Goal: Information Seeking & Learning: Learn about a topic

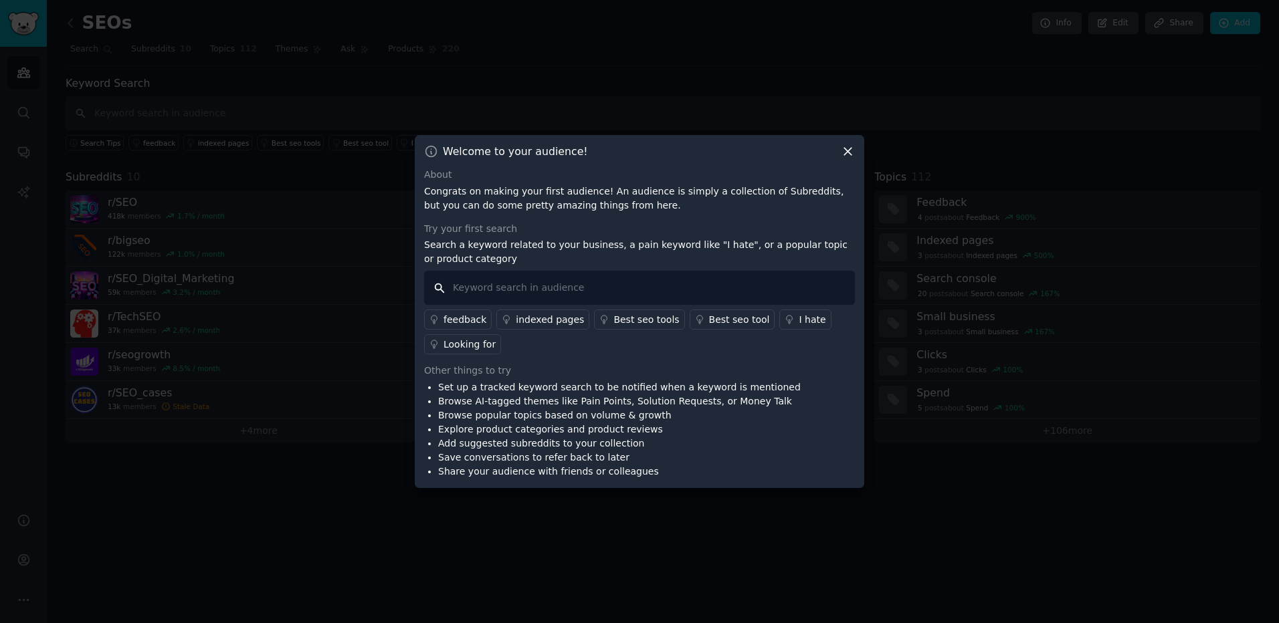
paste input "laptop screen extender"
type input "laptop screen extender"
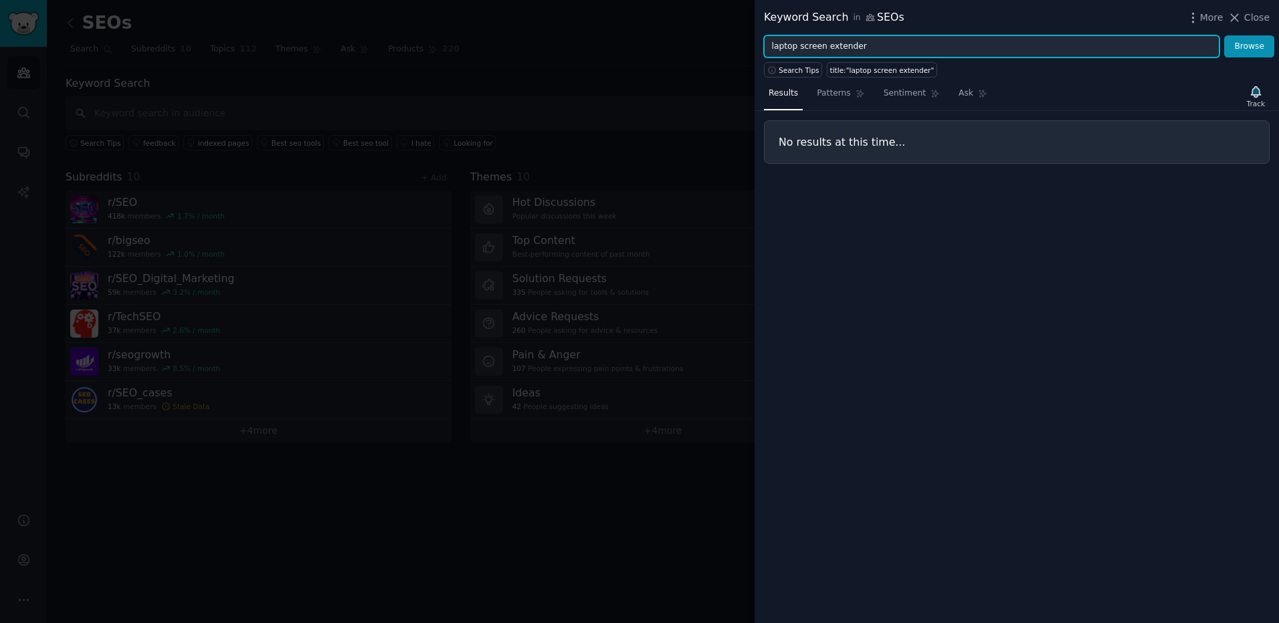
drag, startPoint x: 797, startPoint y: 47, endPoint x: 691, endPoint y: 42, distance: 106.4
click at [695, 42] on div "Keyword Search in SEOs More Close laptop screen extender Browse Search Tips tit…" at bounding box center [639, 311] width 1279 height 623
click at [1224, 35] on button "Browse" at bounding box center [1249, 46] width 50 height 23
drag, startPoint x: 845, startPoint y: 47, endPoint x: 763, endPoint y: 46, distance: 82.3
click at [763, 46] on div "screen extender Browse" at bounding box center [1016, 46] width 524 height 23
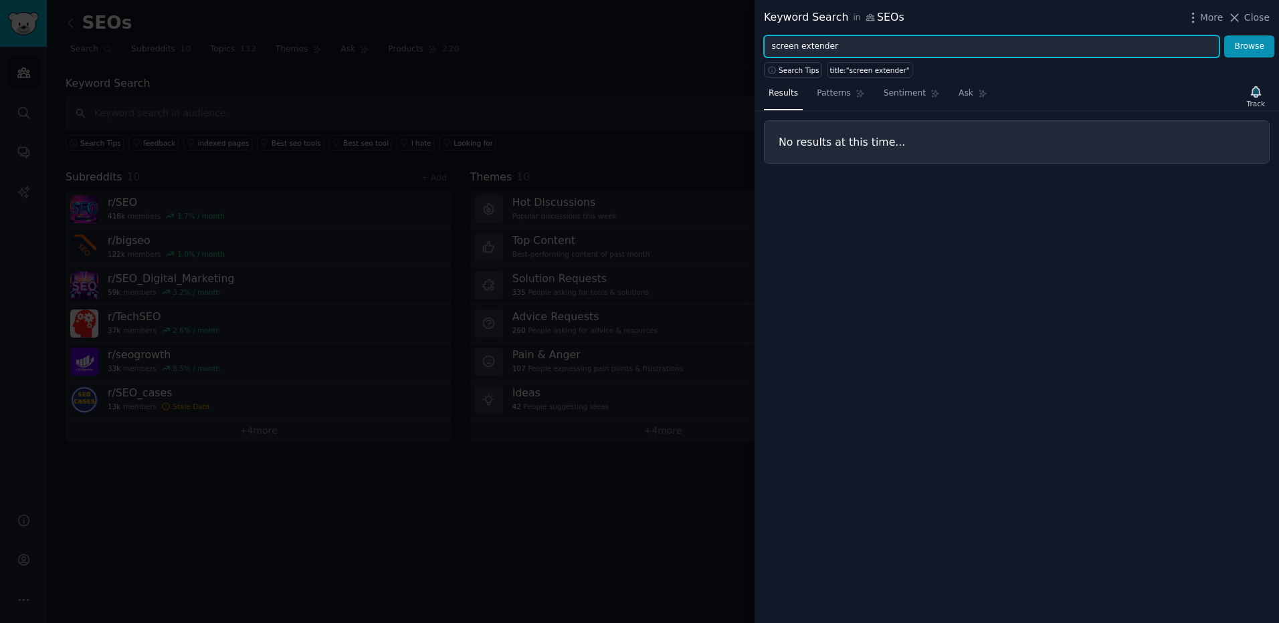
paste input "laptop"
type input "laptop screen extender"
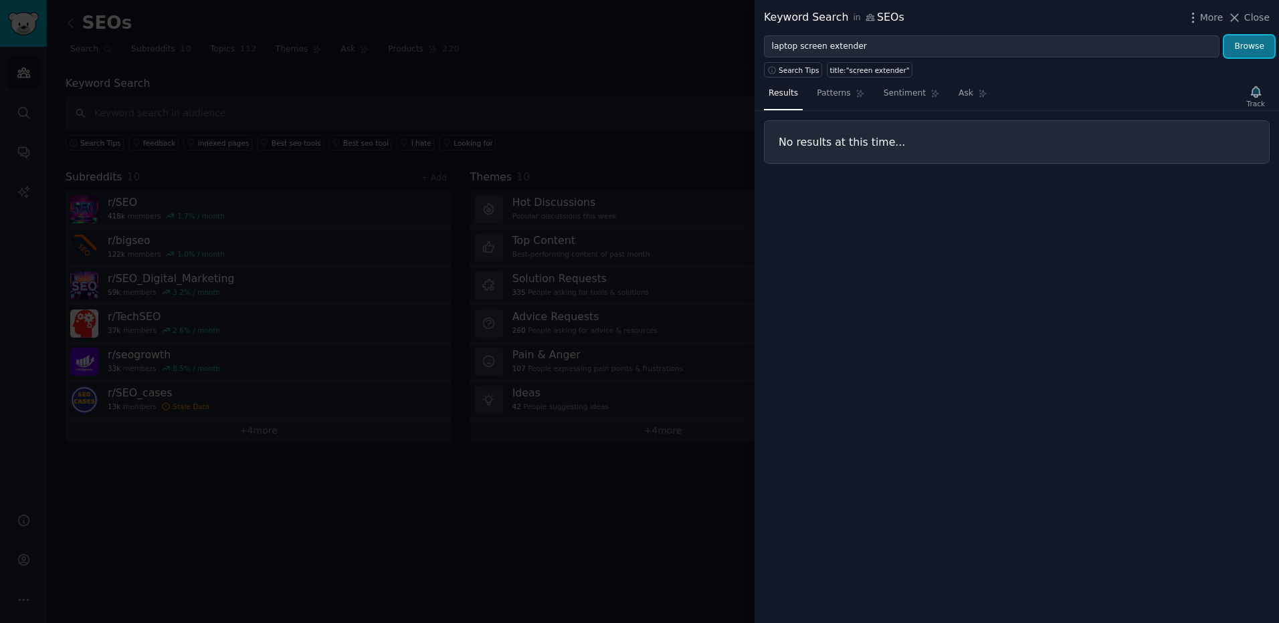
click at [1247, 49] on button "Browse" at bounding box center [1249, 46] width 50 height 23
click at [1253, 19] on span "Close" at bounding box center [1256, 18] width 25 height 14
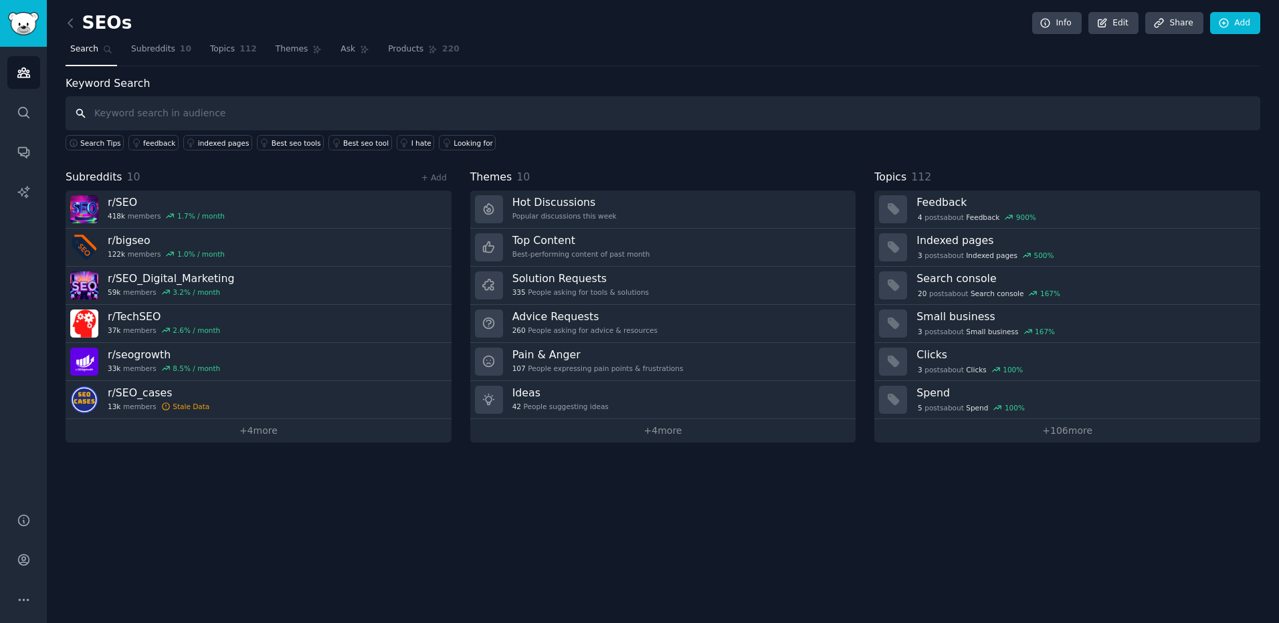
paste input "laptop screen extender"
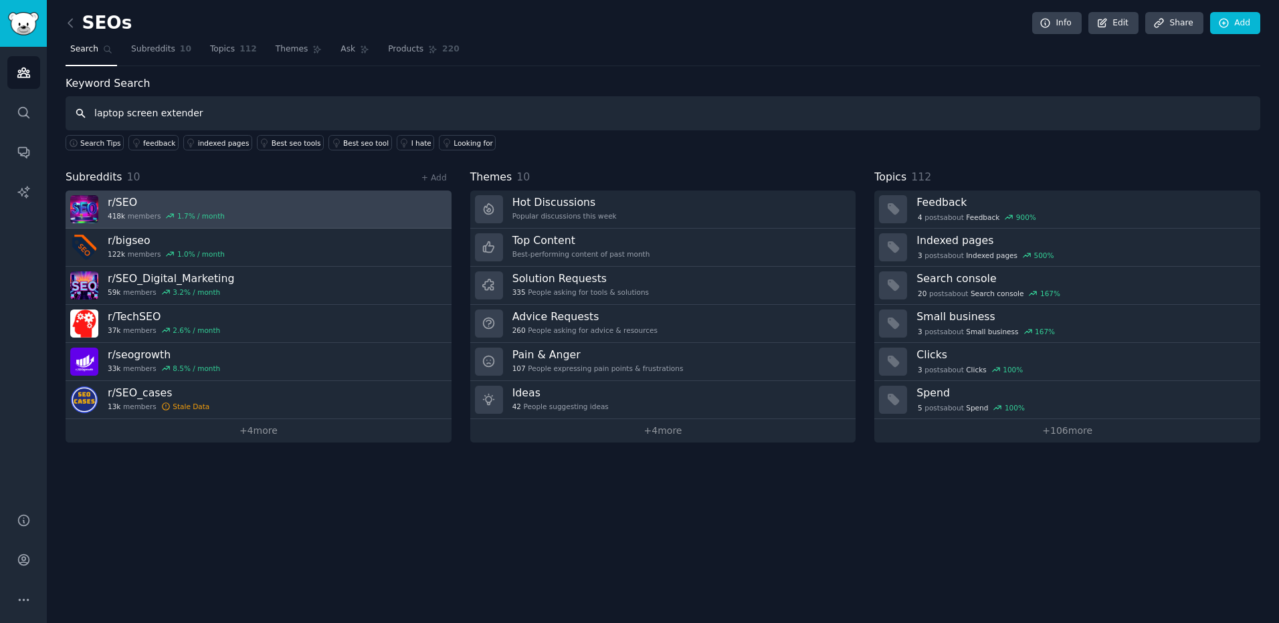
type input "laptop screen extender"
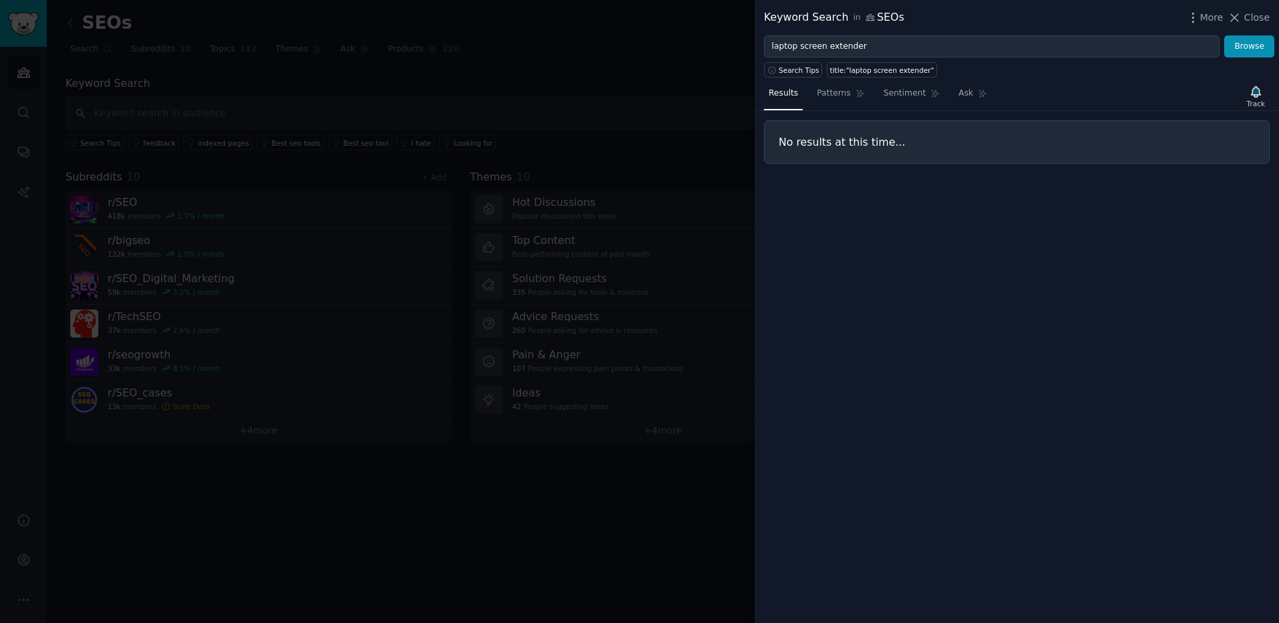
click at [583, 68] on div at bounding box center [639, 311] width 1279 height 623
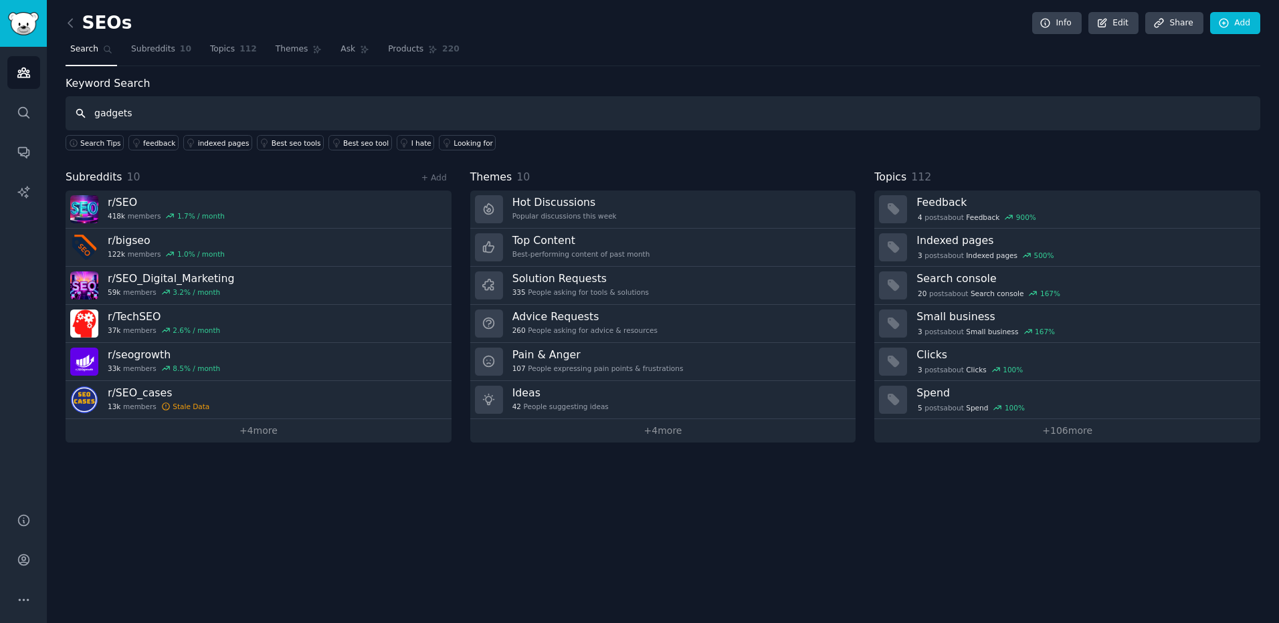
type input "gadgets"
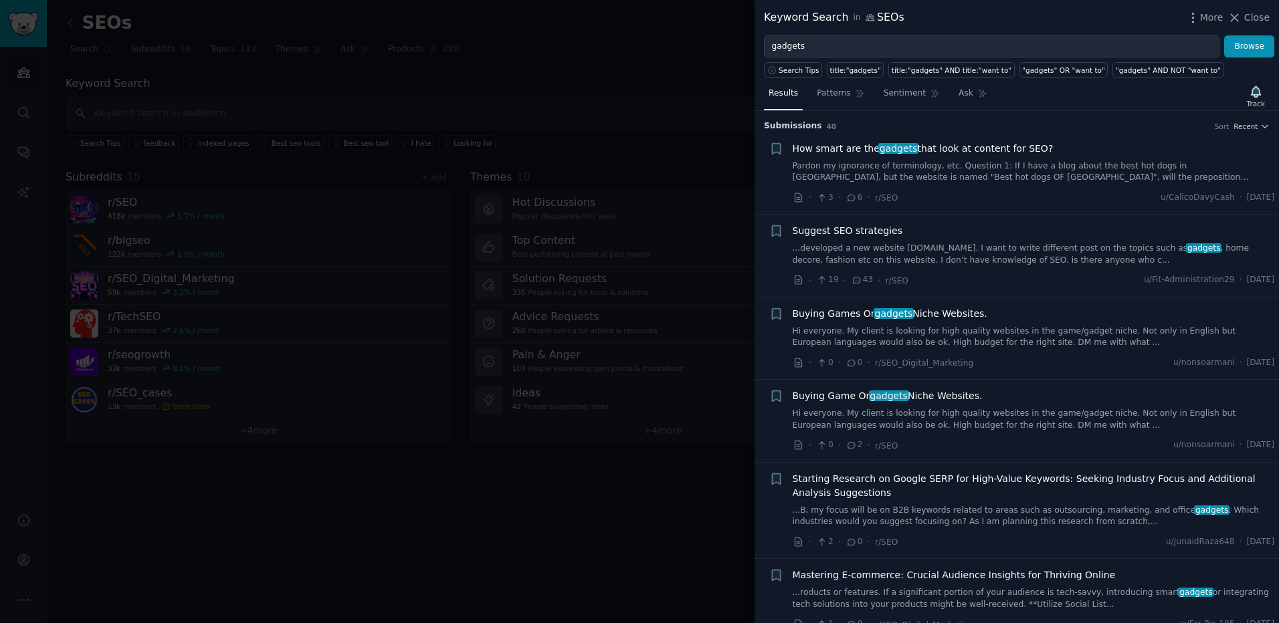
click at [235, 101] on div at bounding box center [639, 311] width 1279 height 623
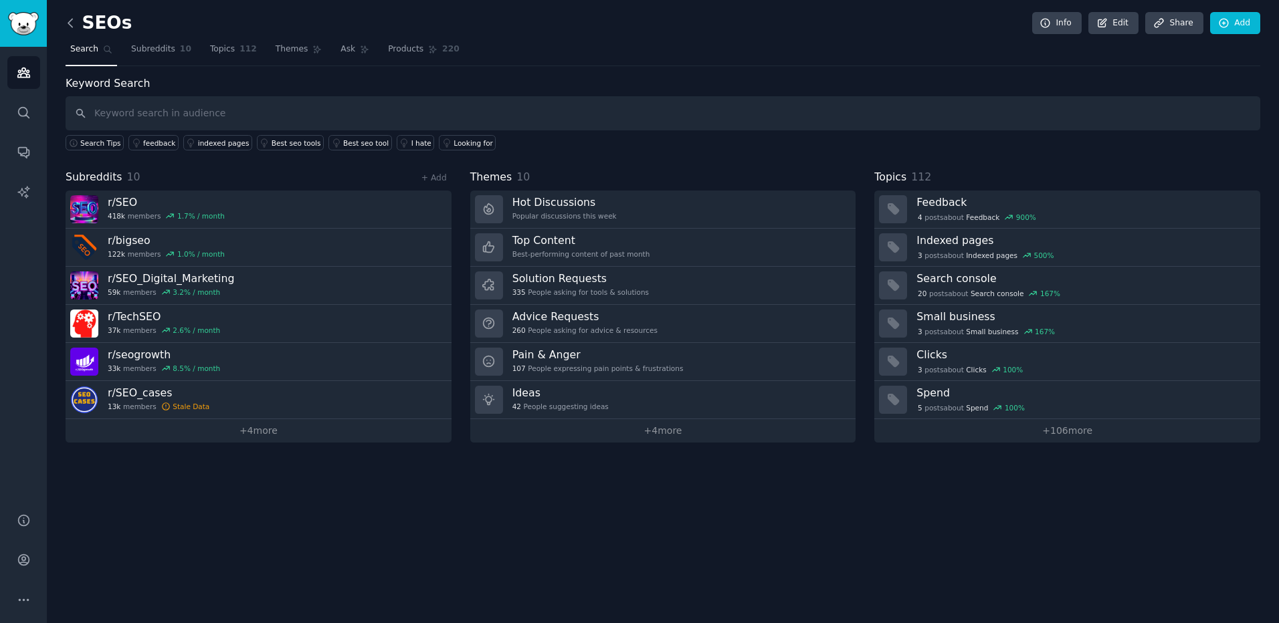
click at [76, 21] on icon at bounding box center [71, 23] width 14 height 14
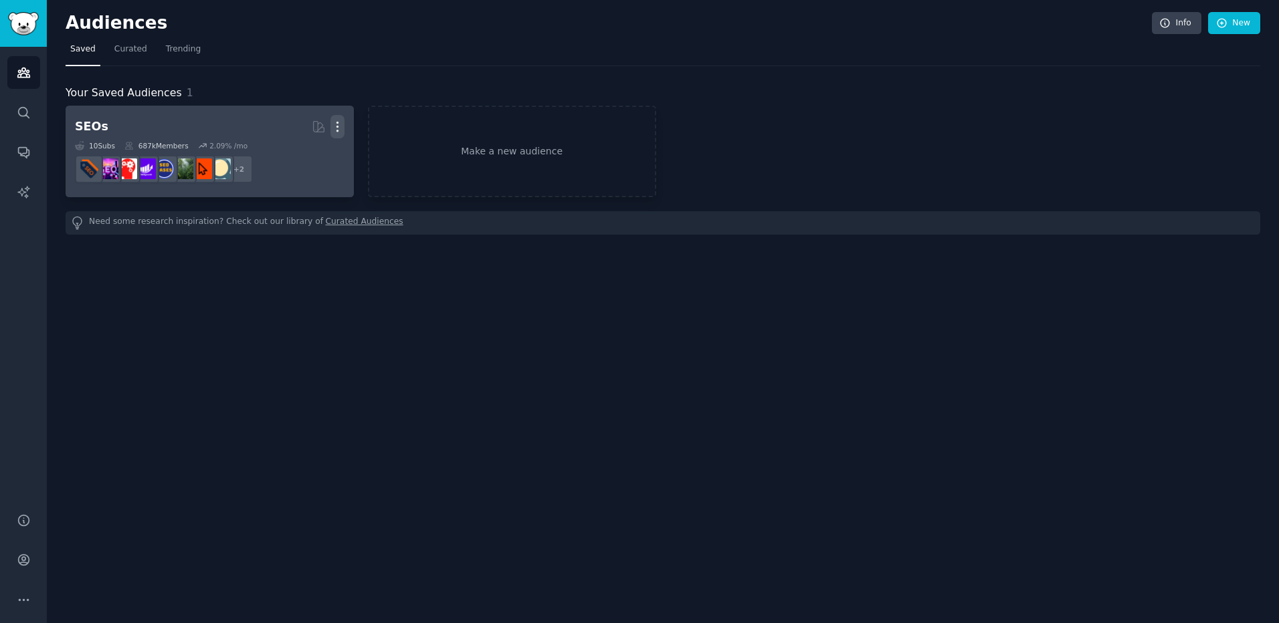
click at [341, 130] on icon "button" at bounding box center [337, 127] width 14 height 14
click at [309, 156] on p "Delete" at bounding box center [301, 155] width 31 height 14
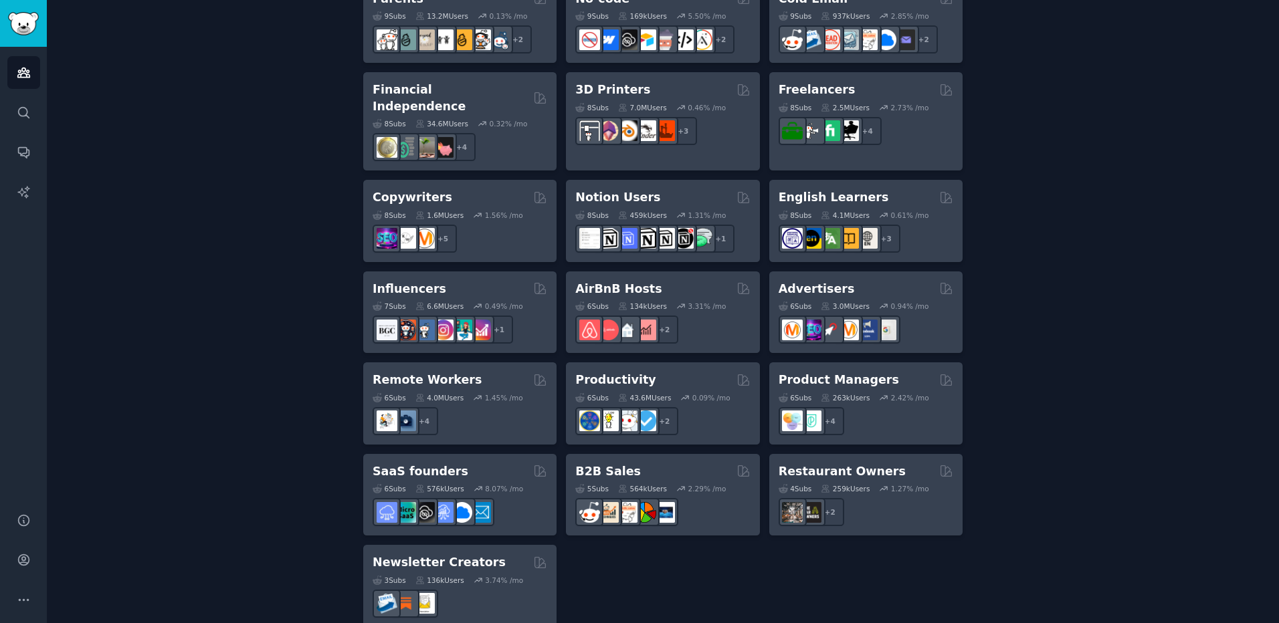
scroll to position [899, 0]
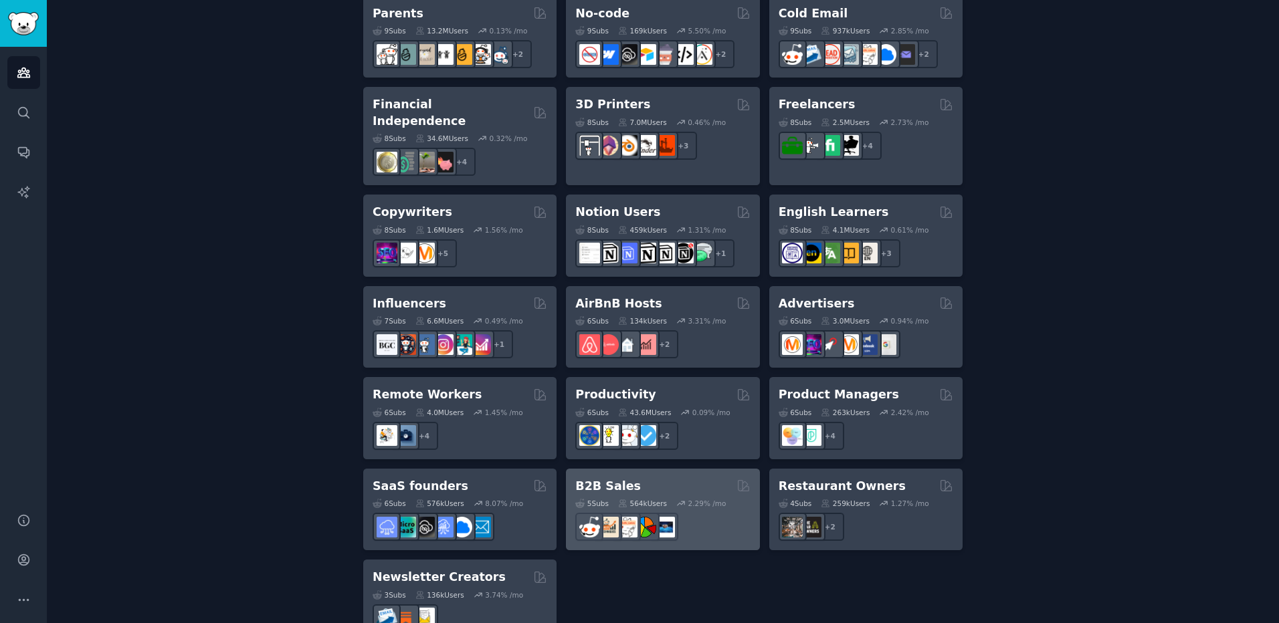
click at [681, 494] on div "5 Sub s 564k Users 2.29 % /mo" at bounding box center [662, 517] width 175 height 47
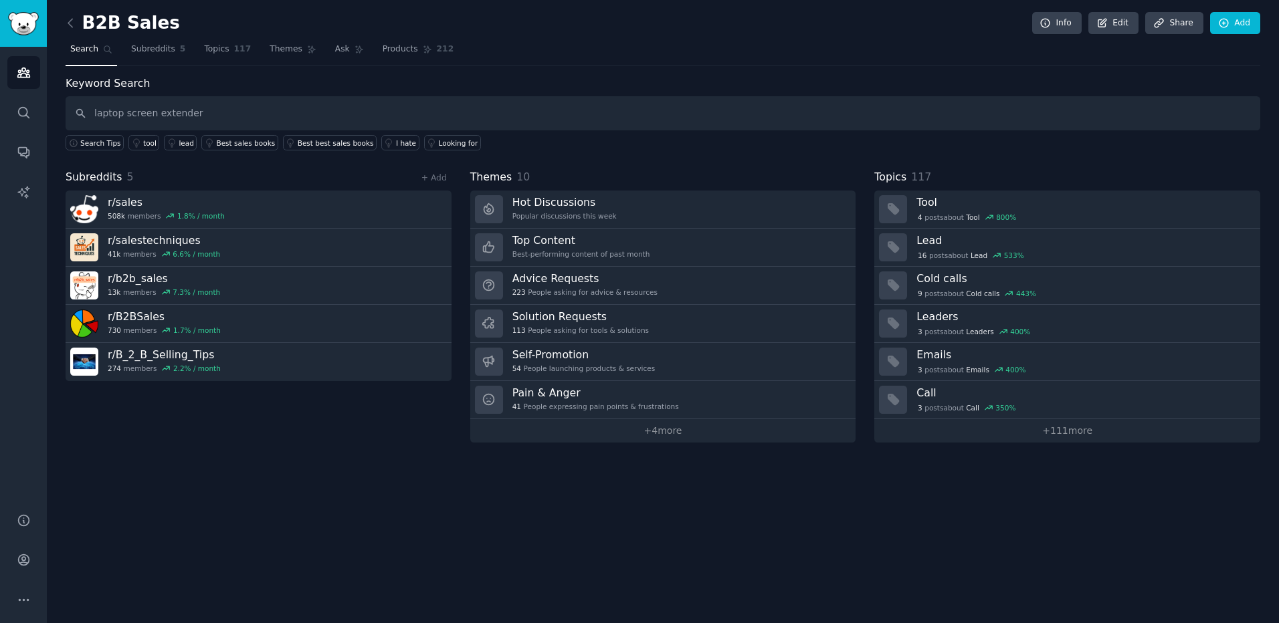
type input "laptop screen extender"
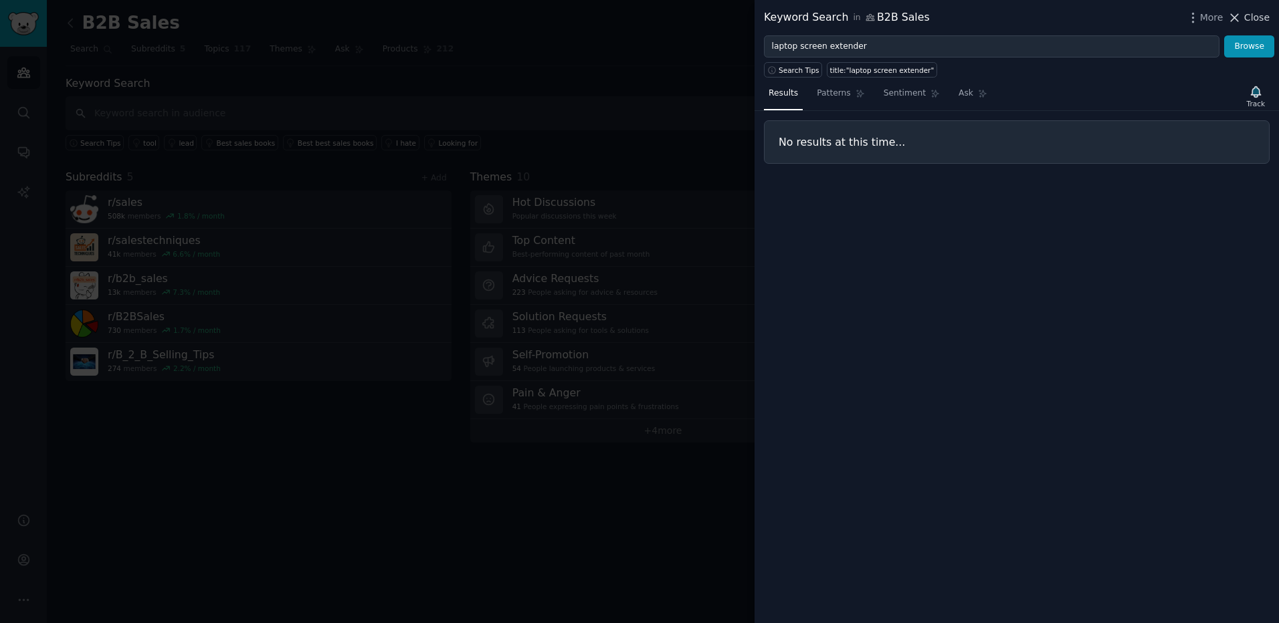
click at [1255, 22] on span "Close" at bounding box center [1256, 18] width 25 height 14
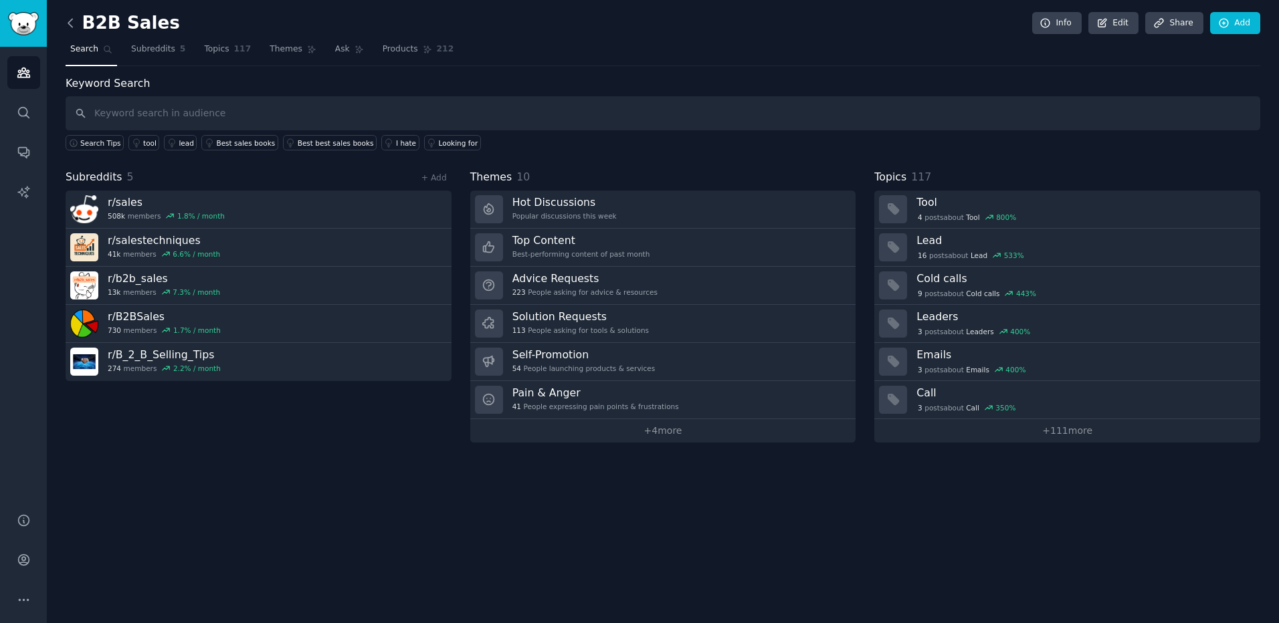
click at [70, 21] on icon at bounding box center [70, 23] width 4 height 8
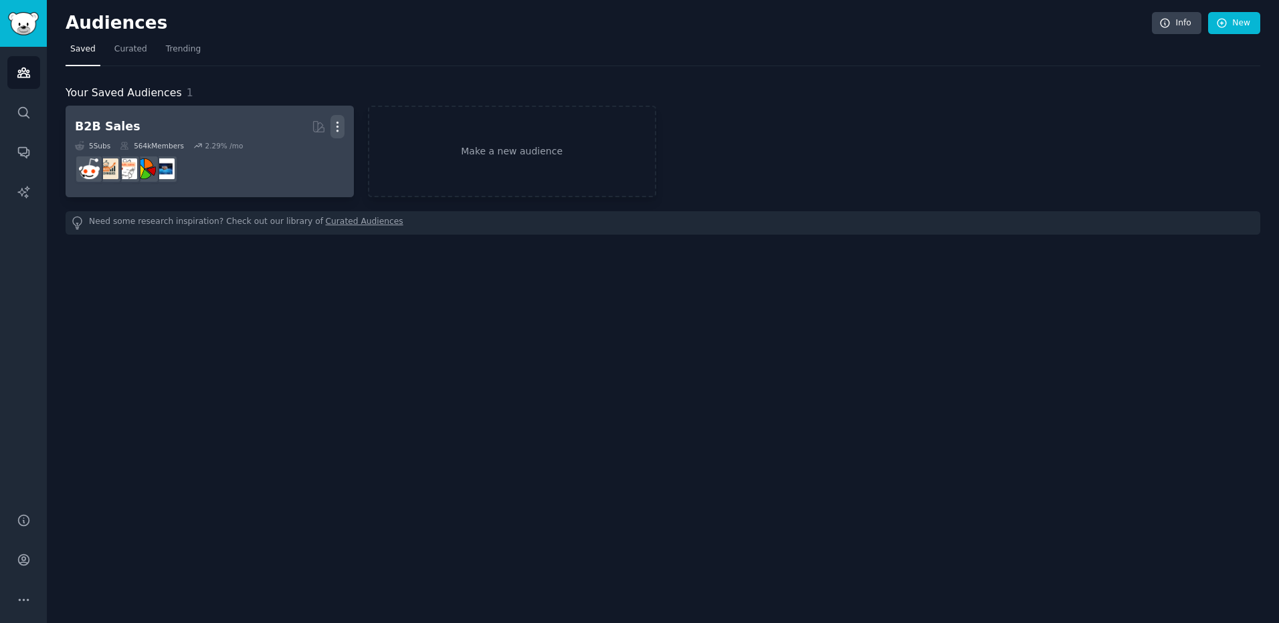
click at [342, 125] on icon "button" at bounding box center [337, 127] width 14 height 14
click at [302, 157] on p "Delete" at bounding box center [301, 155] width 31 height 14
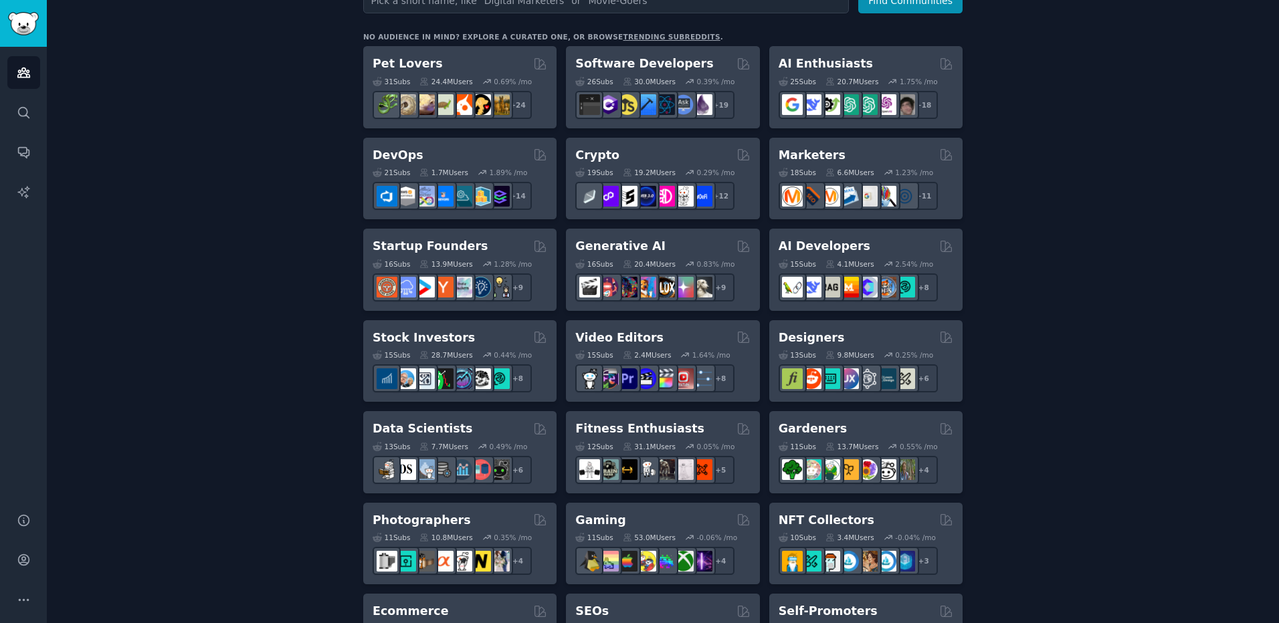
scroll to position [214, 0]
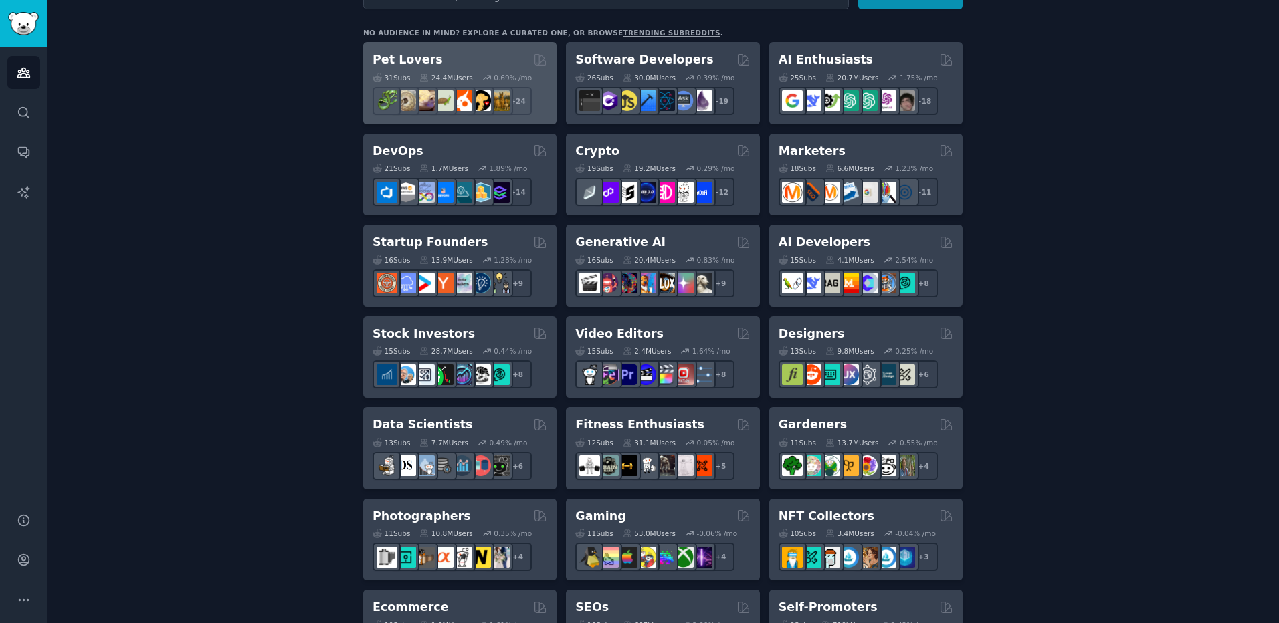
click at [456, 79] on div "24.4M Users" at bounding box center [445, 77] width 53 height 9
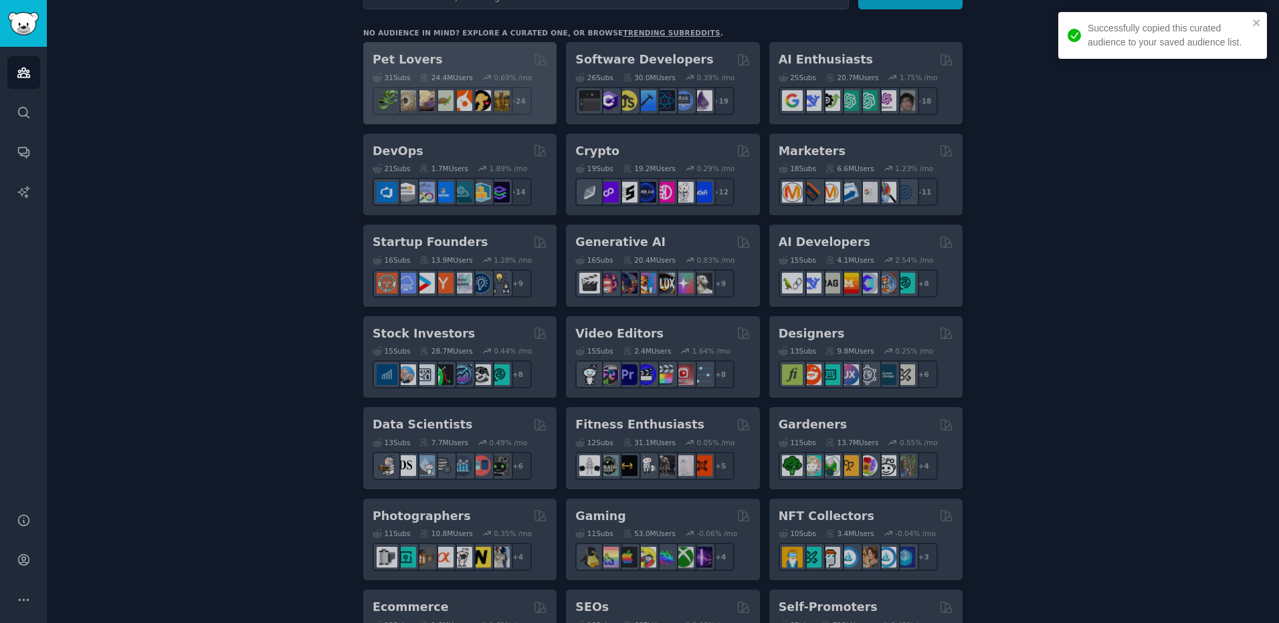
scroll to position [326, 0]
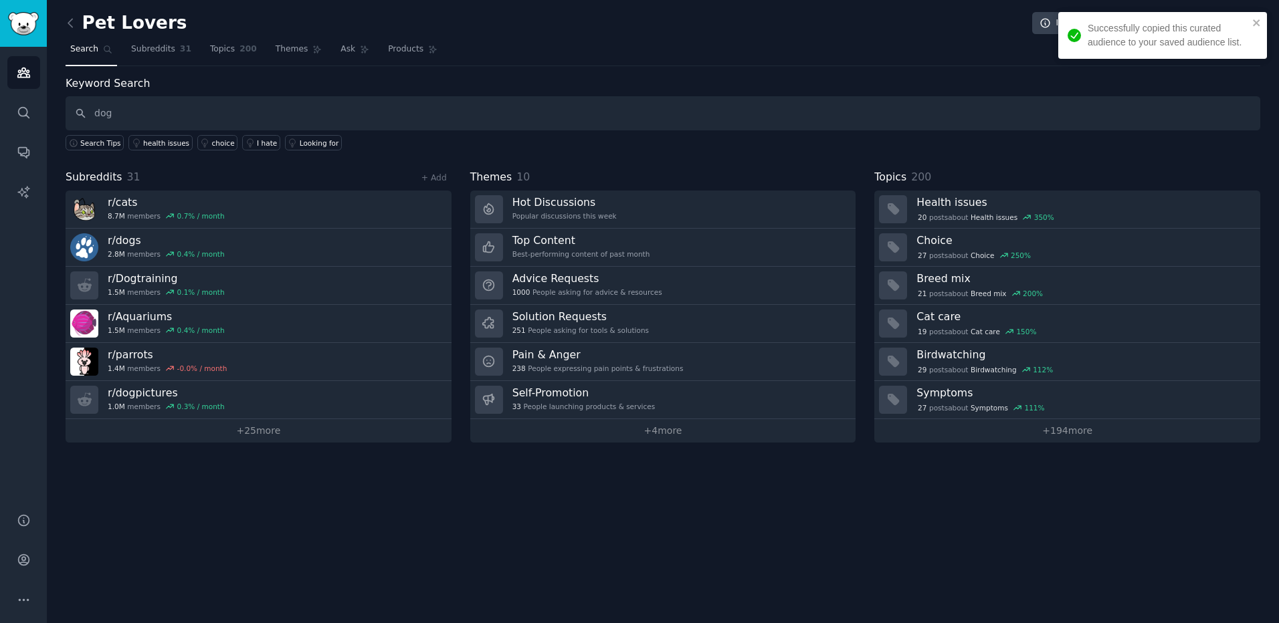
type input "dog"
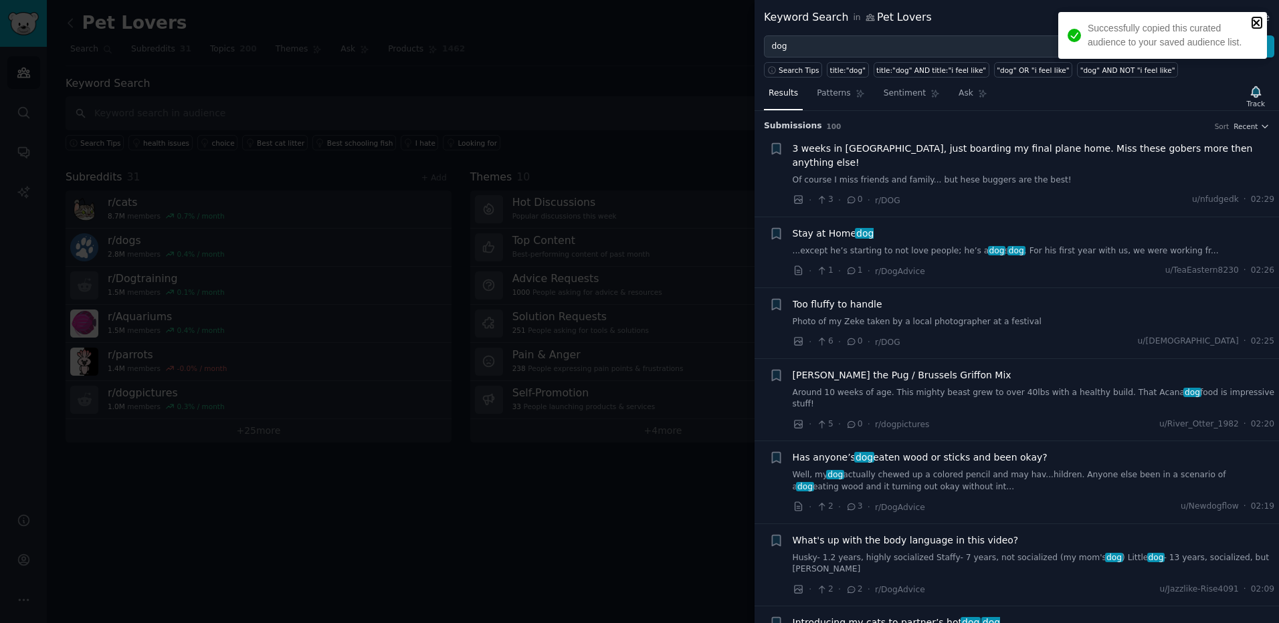
click at [1256, 19] on icon "close" at bounding box center [1256, 22] width 9 height 11
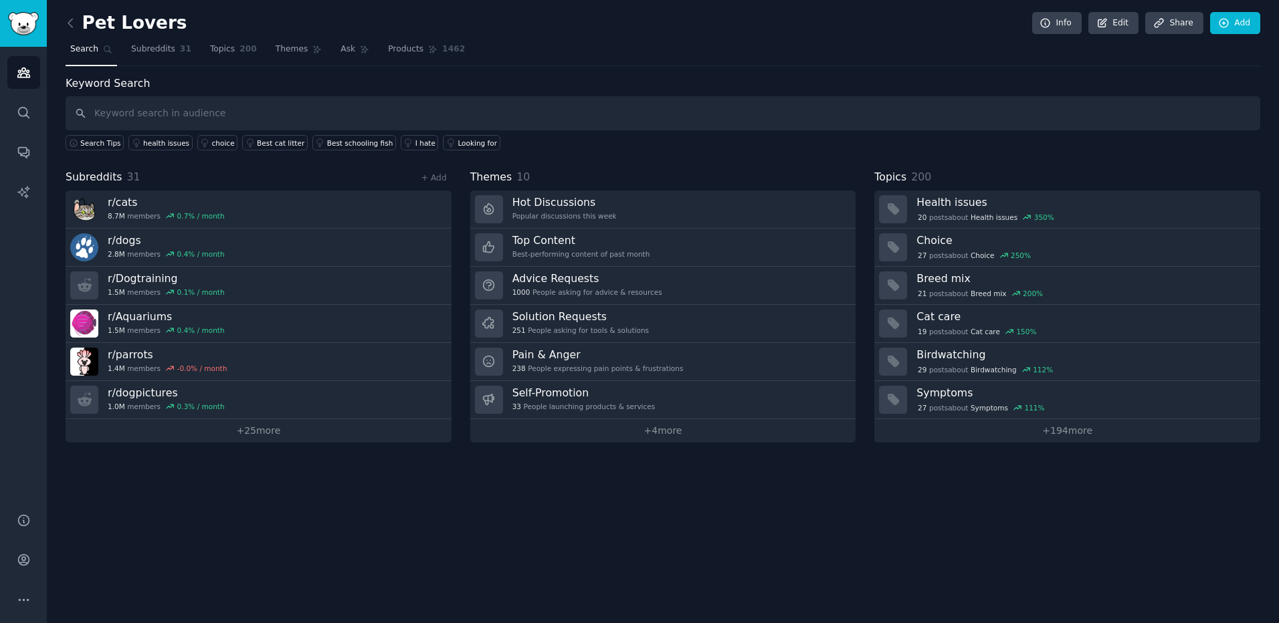
click at [70, 27] on icon at bounding box center [71, 23] width 14 height 14
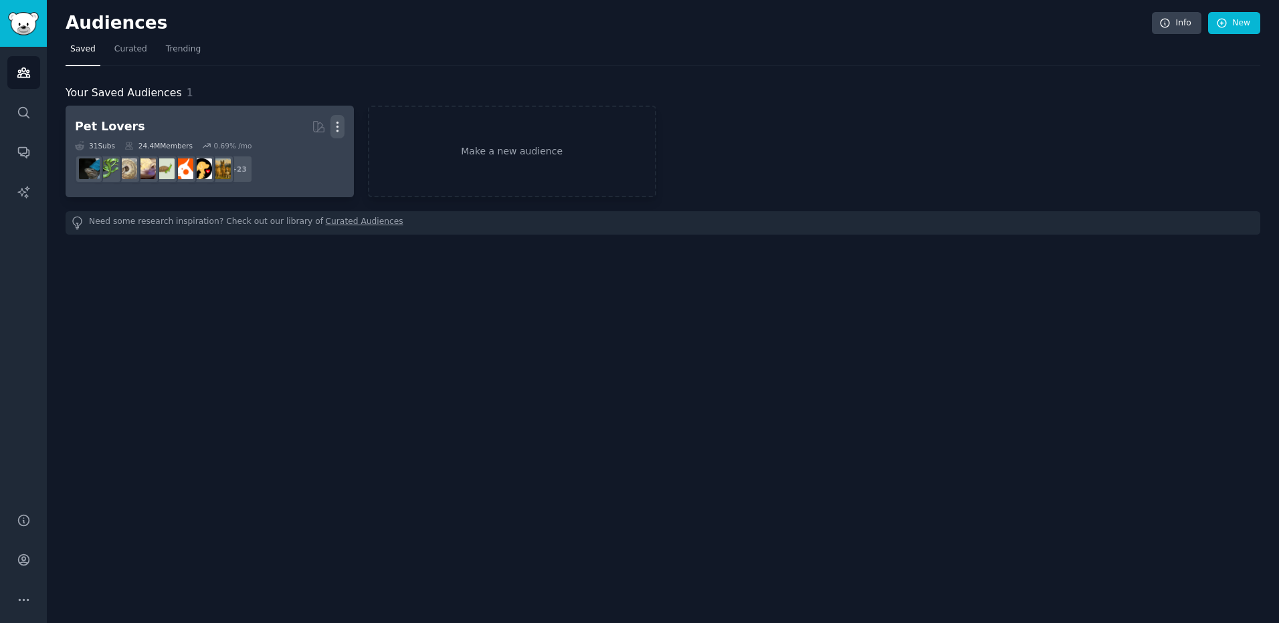
click at [341, 126] on icon "button" at bounding box center [337, 127] width 14 height 14
click at [299, 146] on div "Delete" at bounding box center [291, 155] width 64 height 28
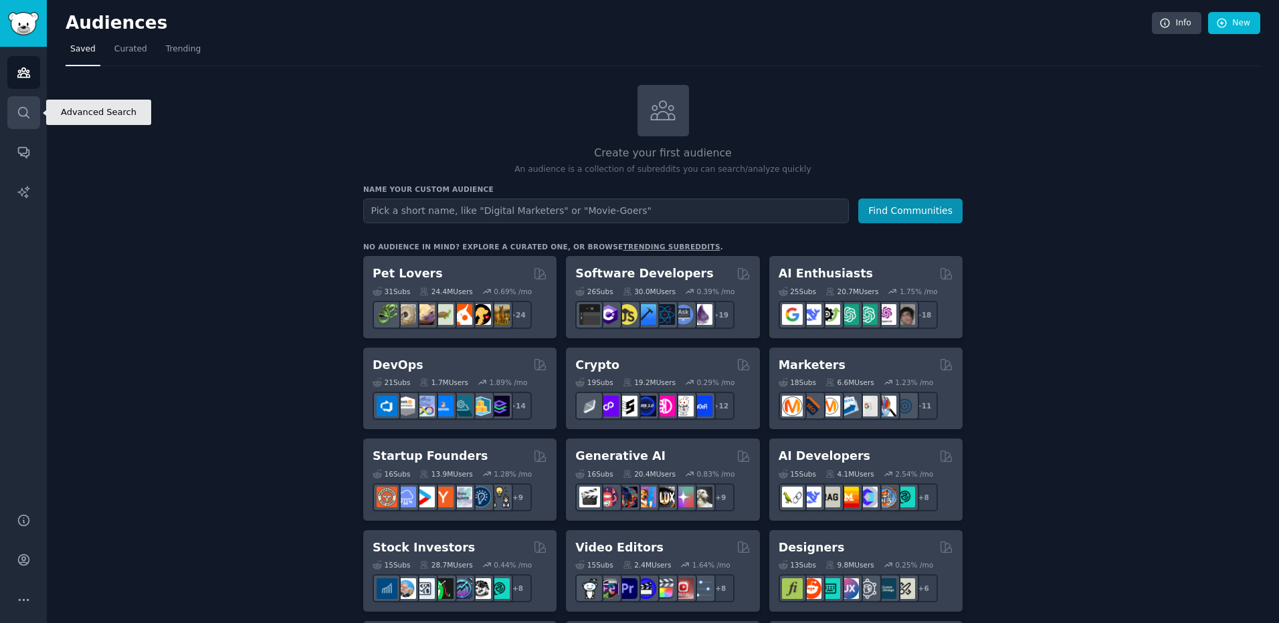
click at [26, 110] on icon "Sidebar" at bounding box center [24, 113] width 14 height 14
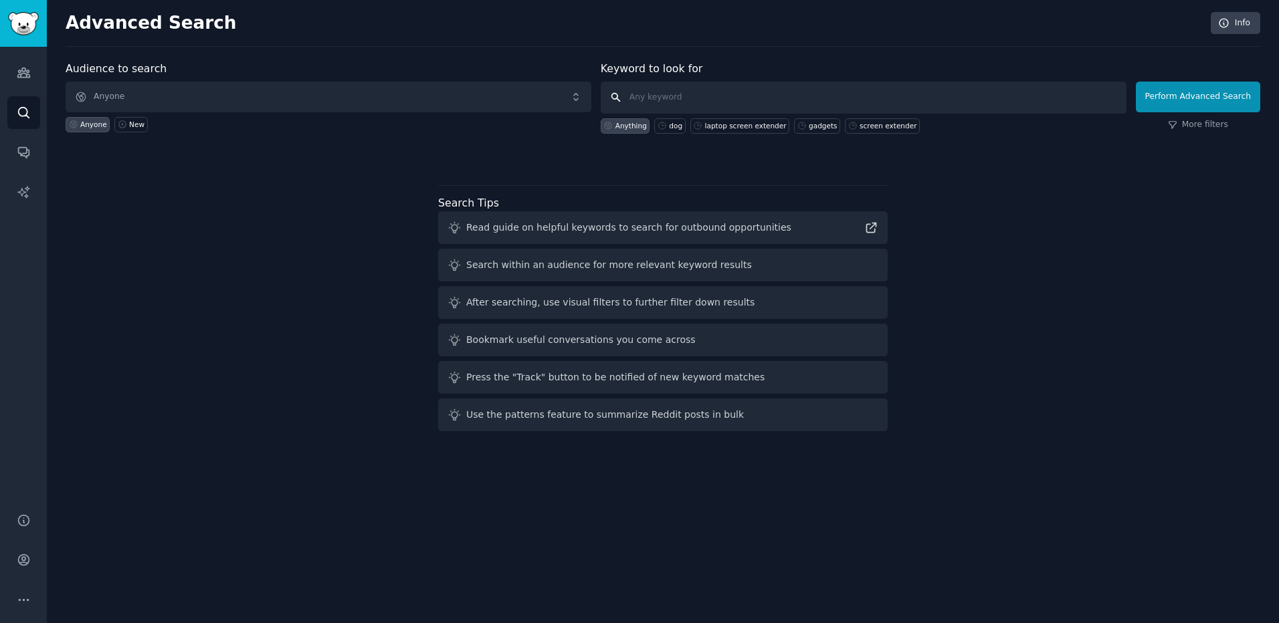
paste input "laptop screen extender"
type input "laptop screen extender"
click at [1198, 98] on button "Perform Advanced Search" at bounding box center [1198, 97] width 124 height 31
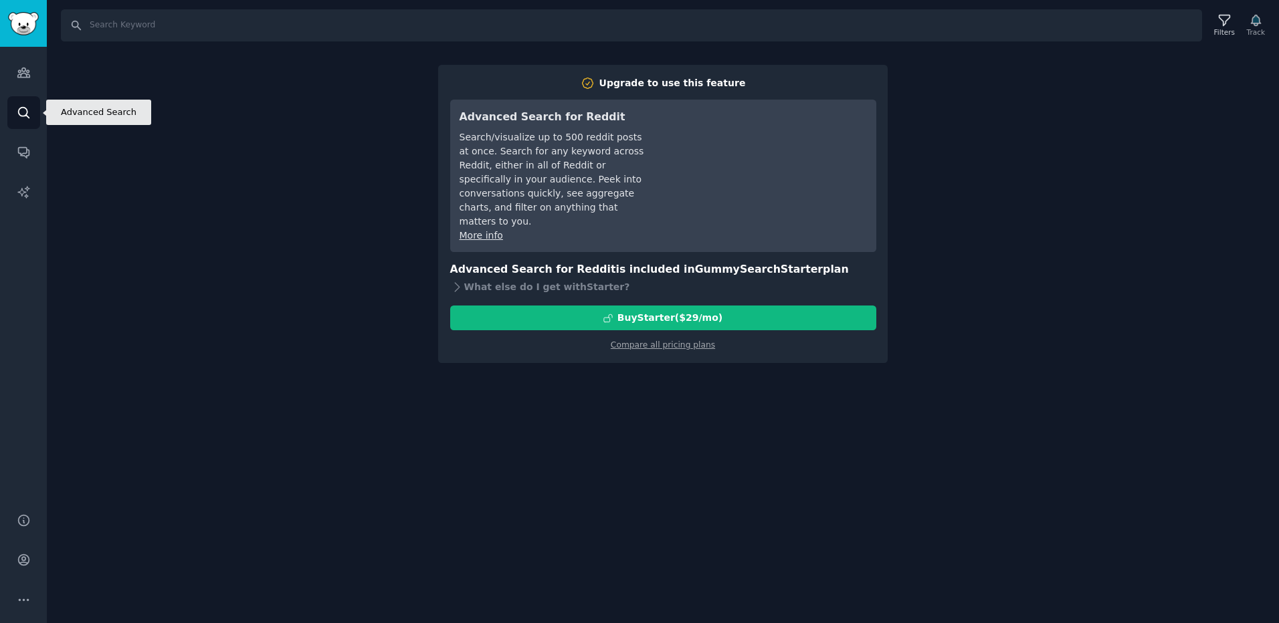
click at [25, 110] on icon "Sidebar" at bounding box center [24, 113] width 14 height 14
